Goal: Information Seeking & Learning: Learn about a topic

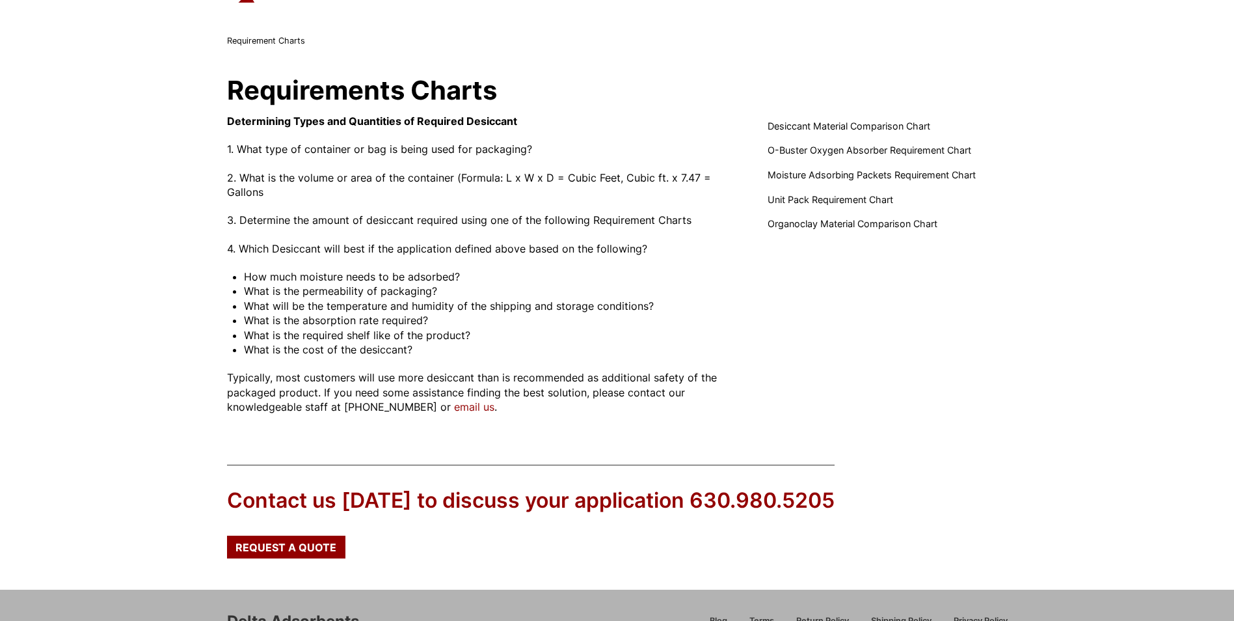
scroll to position [45, 0]
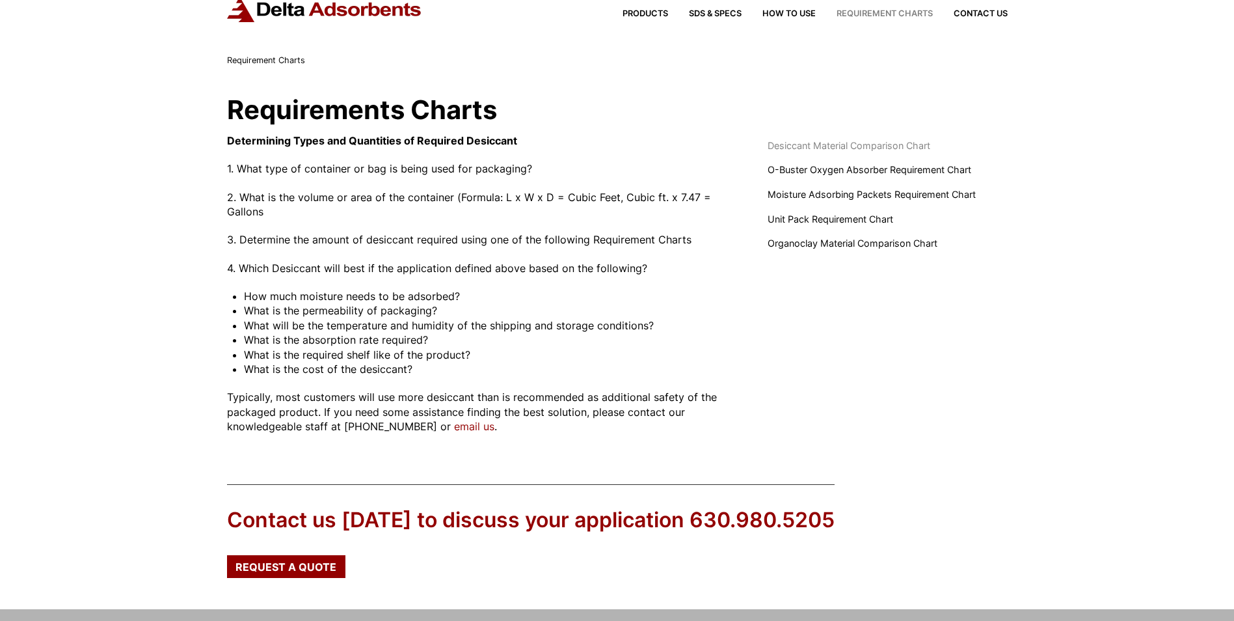
click at [850, 145] on span "Desiccant Material Comparison Chart" at bounding box center [849, 146] width 163 height 14
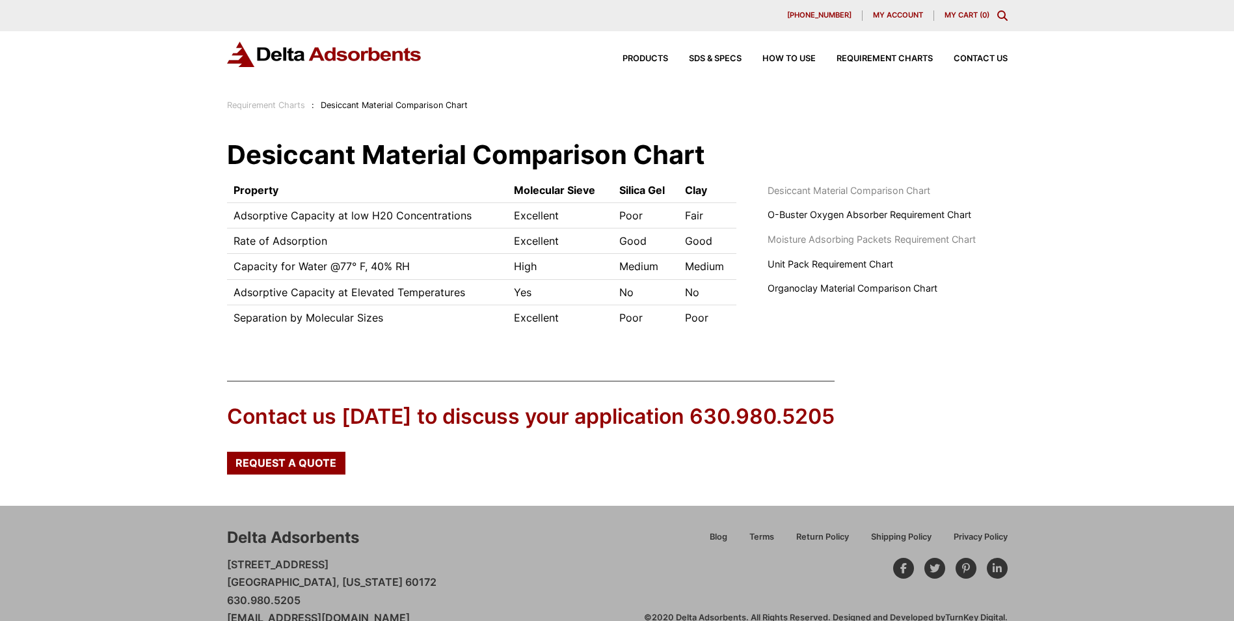
click at [887, 241] on span "Moisture Adsorbing Packets Requirement Chart" at bounding box center [872, 239] width 208 height 14
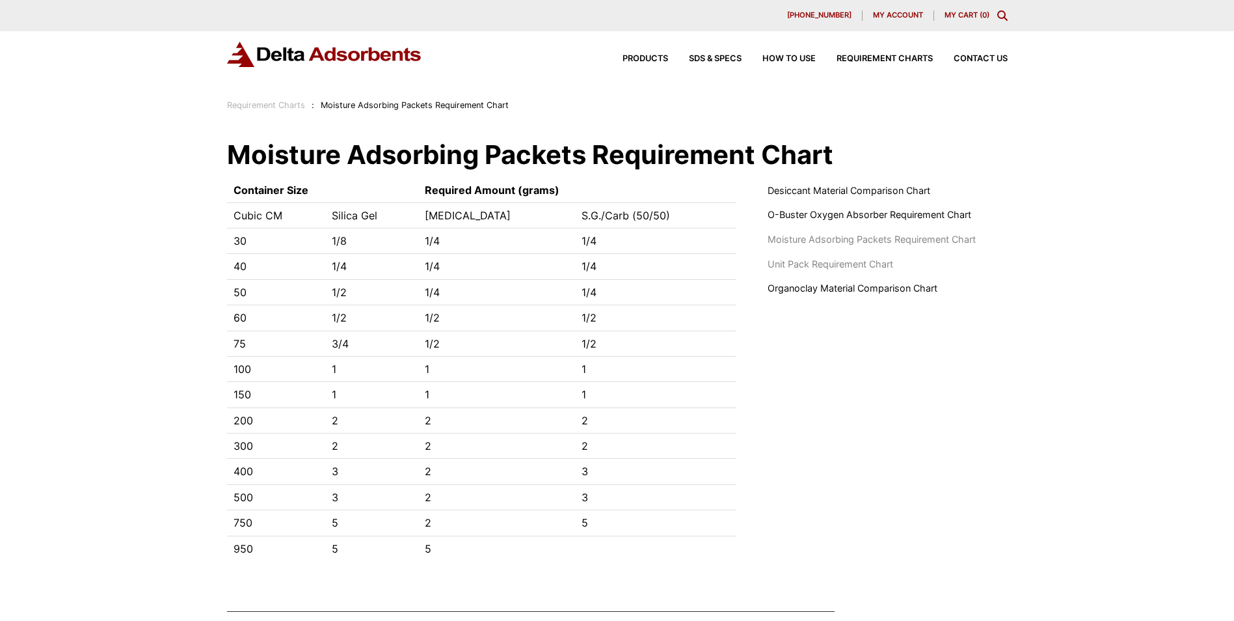
click at [867, 263] on span "Unit Pack Requirement Chart" at bounding box center [831, 264] width 126 height 14
